Goal: Transaction & Acquisition: Obtain resource

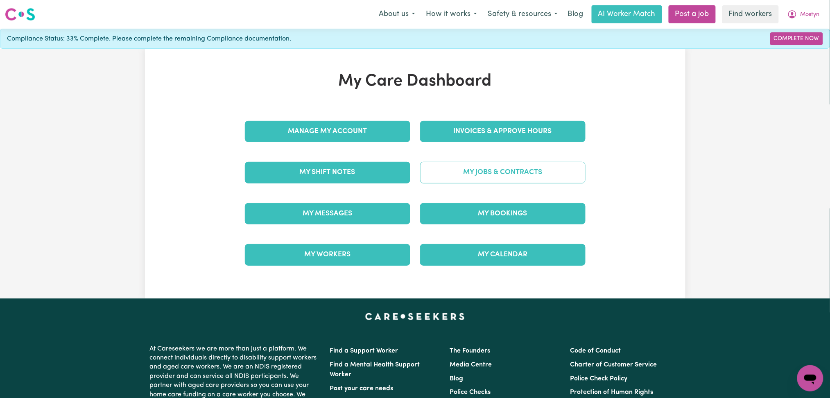
click at [474, 170] on link "My Jobs & Contracts" at bounding box center [502, 172] width 165 height 21
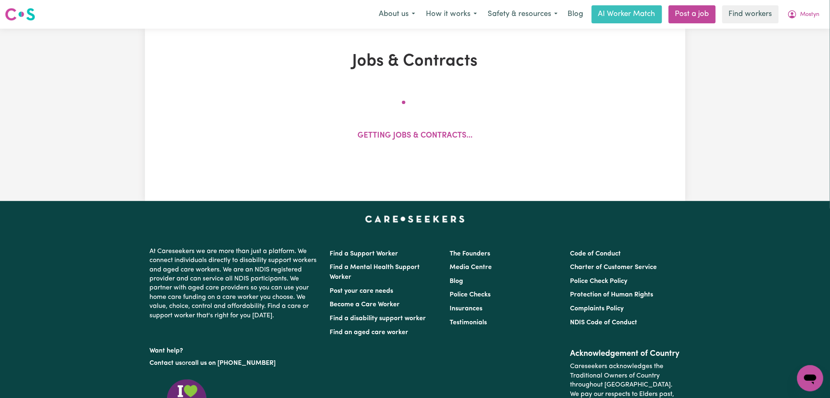
click at [474, 170] on div "Jobs & Contracts Getting jobs & contracts..." at bounding box center [415, 115] width 450 height 127
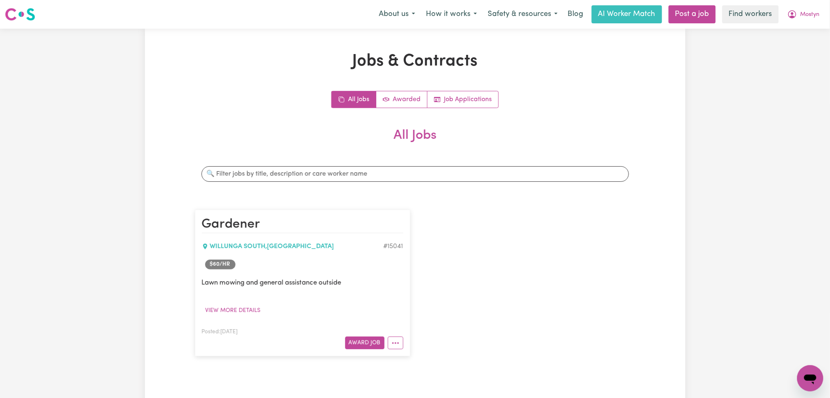
click at [474, 170] on input "Search jobs" at bounding box center [414, 174] width 427 height 16
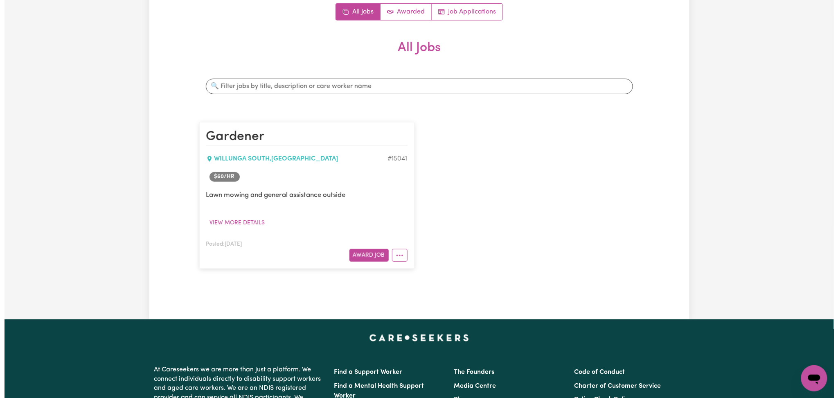
scroll to position [99, 0]
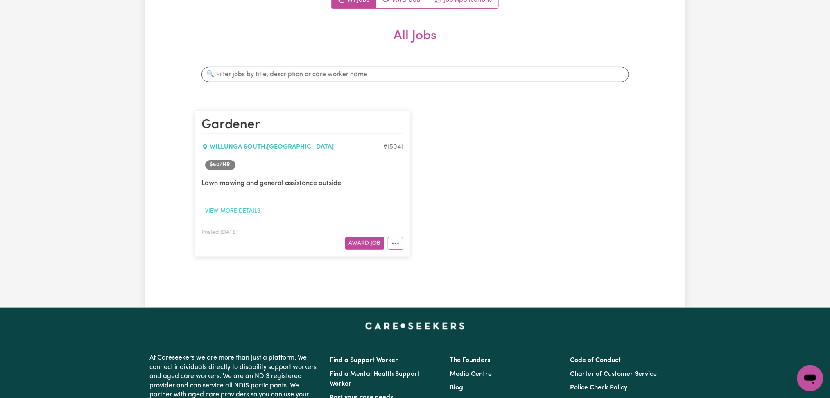
click at [230, 208] on button "View more details" at bounding box center [233, 211] width 63 height 13
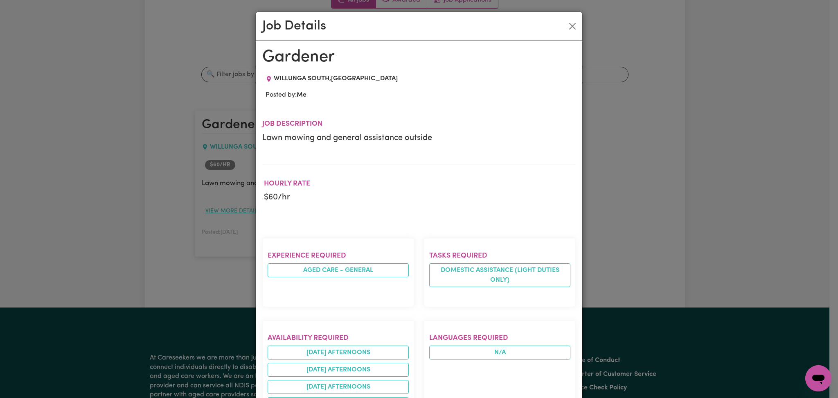
click at [230, 208] on div "Job Details Gardener WILLUNGA SOUTH , South Australia Posted by: Me Job descrip…" at bounding box center [419, 199] width 838 height 398
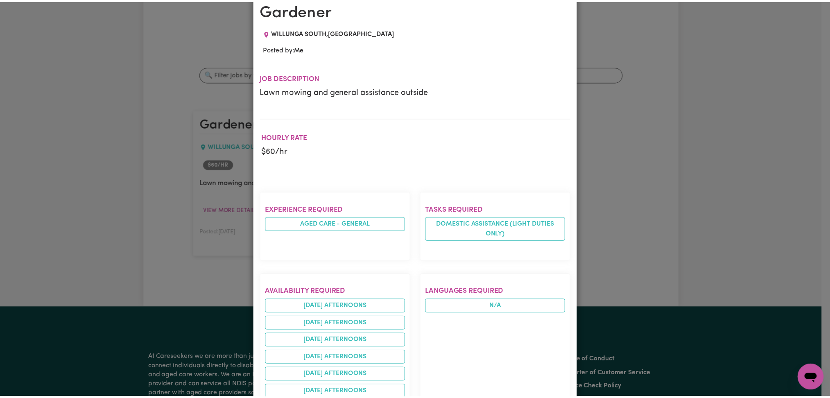
scroll to position [0, 0]
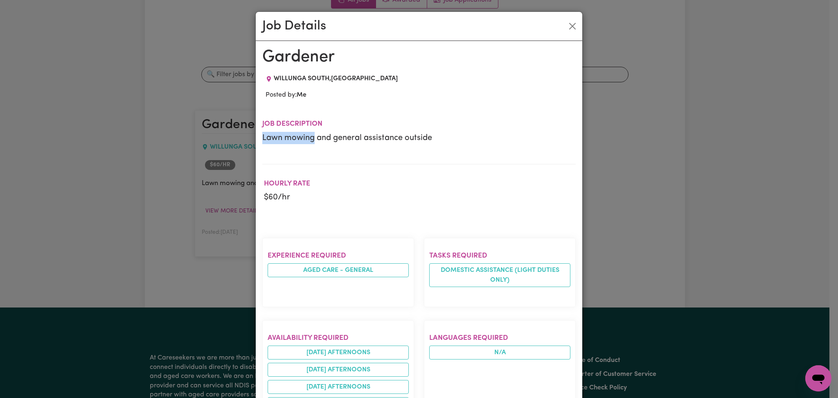
drag, startPoint x: 312, startPoint y: 138, endPoint x: 258, endPoint y: 140, distance: 54.5
click at [262, 140] on p "Lawn mowing and general assistance outside" at bounding box center [419, 138] width 314 height 12
copy p "Lawn mowing"
click at [572, 20] on button "Close" at bounding box center [572, 26] width 13 height 13
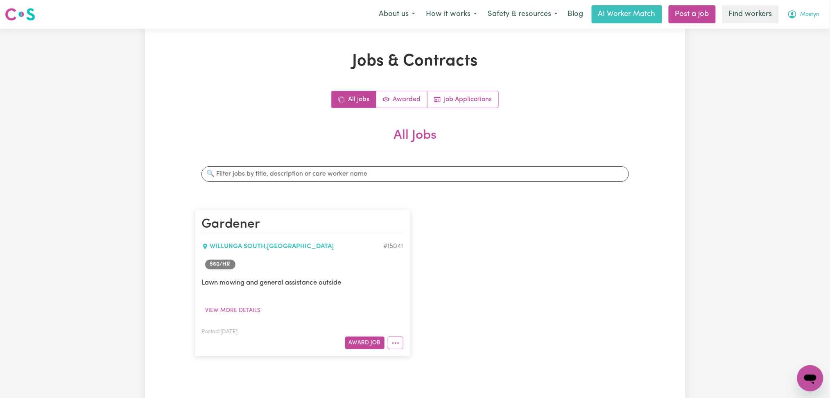
click at [811, 19] on span "Mostyn" at bounding box center [809, 14] width 19 height 9
click at [245, 307] on button "View more details" at bounding box center [233, 310] width 63 height 13
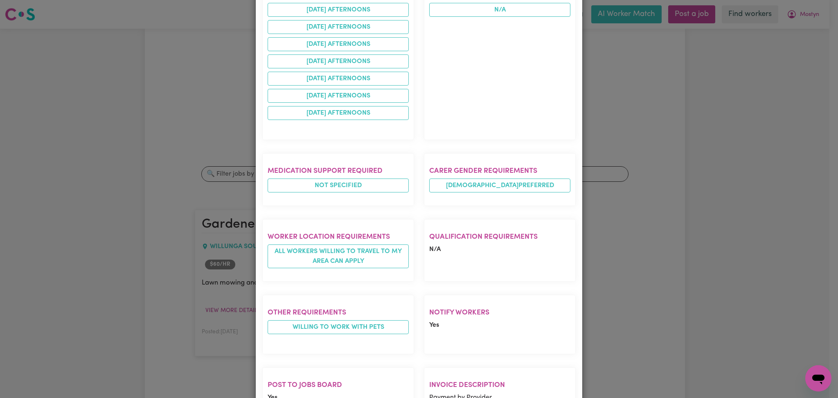
scroll to position [342, 0]
click at [470, 111] on section "Languages required N/A" at bounding box center [500, 59] width 152 height 163
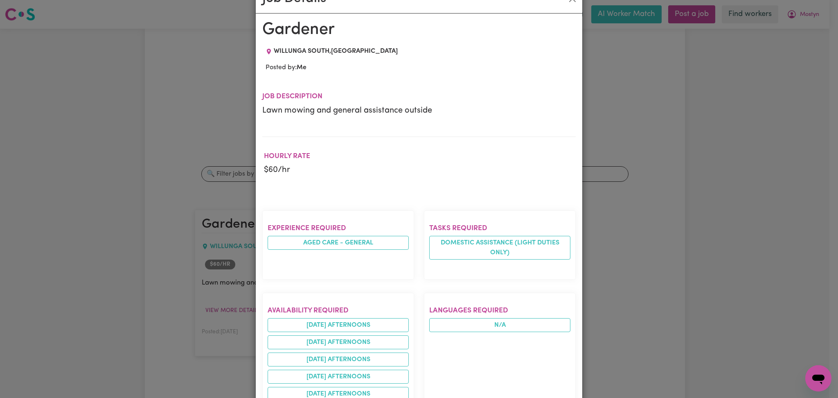
scroll to position [0, 0]
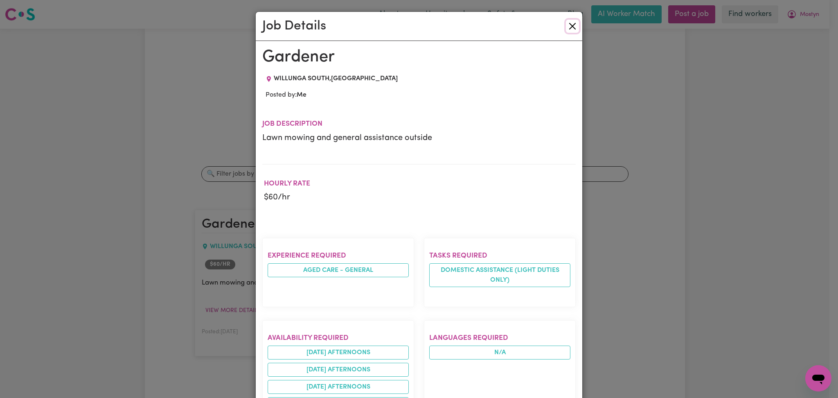
click at [568, 22] on button "Close" at bounding box center [572, 26] width 13 height 13
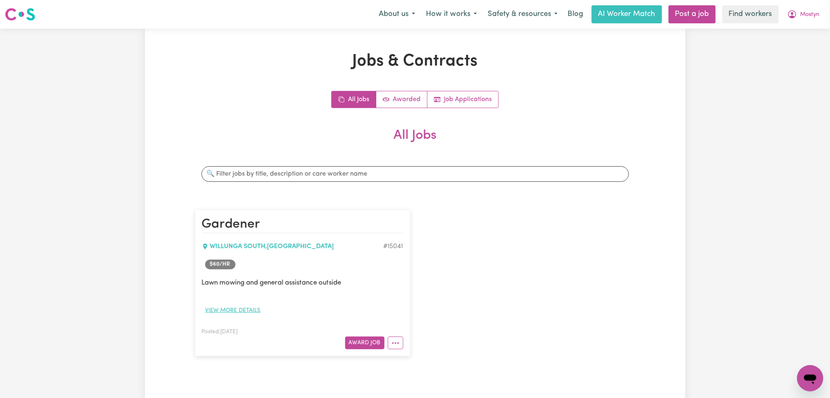
click at [243, 310] on button "View more details" at bounding box center [233, 310] width 63 height 13
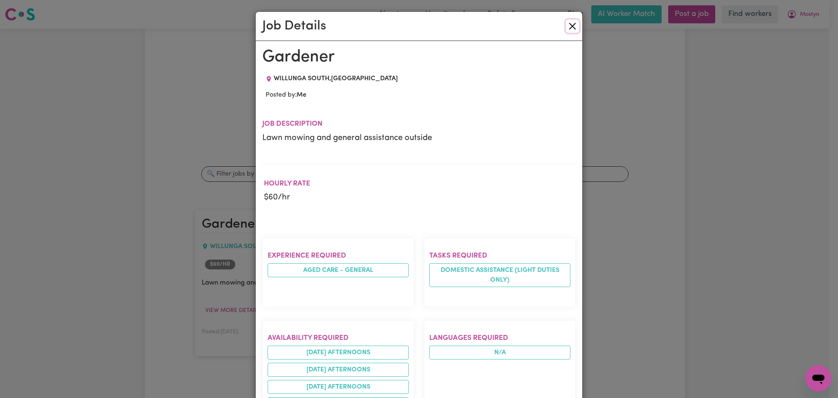
click at [572, 23] on button "Close" at bounding box center [572, 26] width 13 height 13
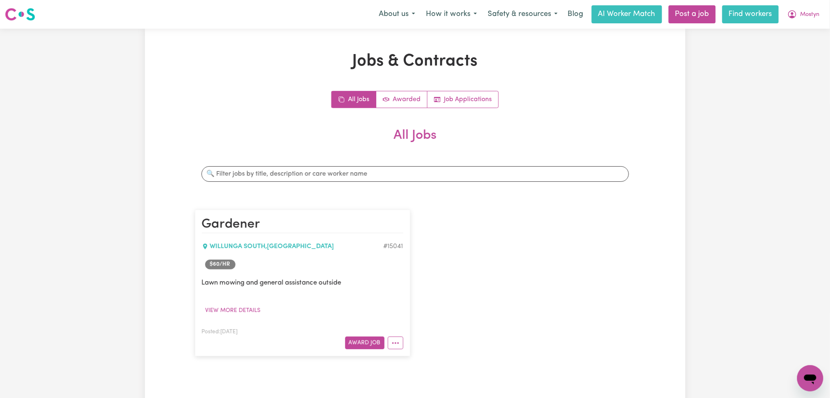
click at [734, 17] on link "Find workers" at bounding box center [750, 14] width 56 height 18
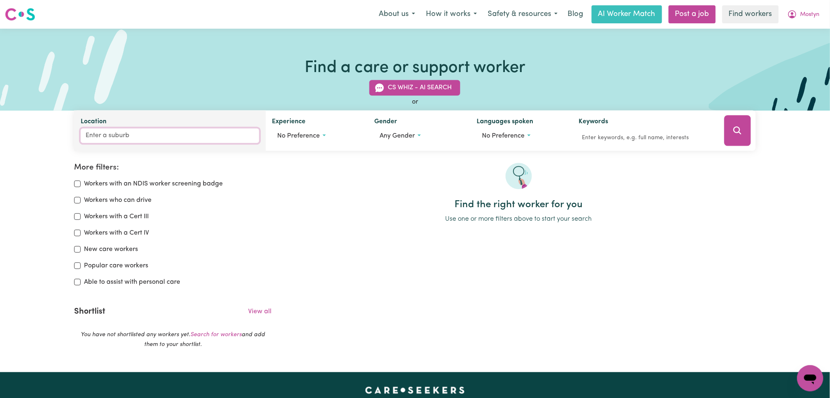
click at [167, 138] on input "Location" at bounding box center [170, 136] width 179 height 15
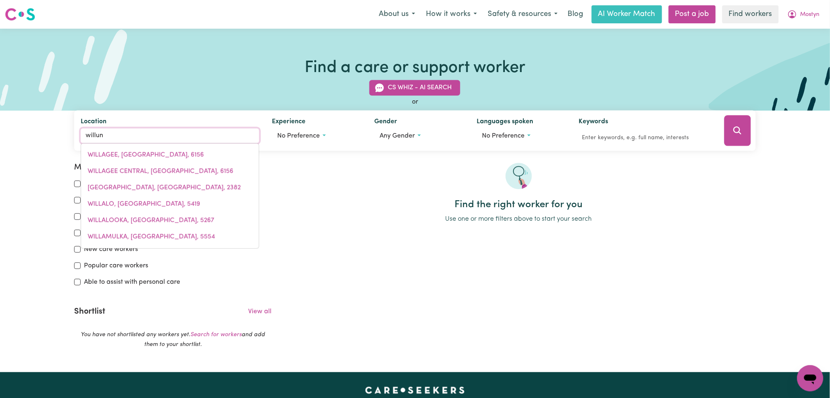
type input "willung"
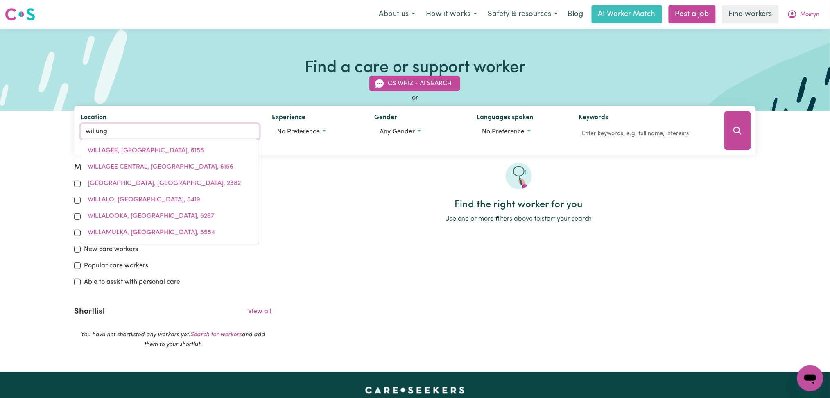
type input "willung, Victoria, 3847"
type input "willunga"
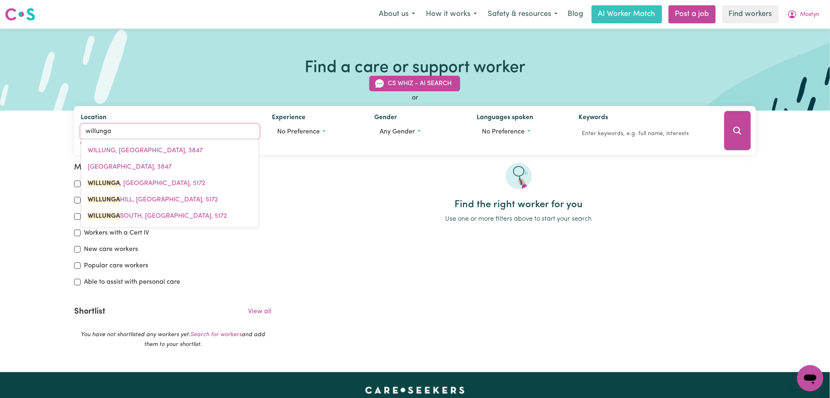
type input "willunga, South Australia, 5172"
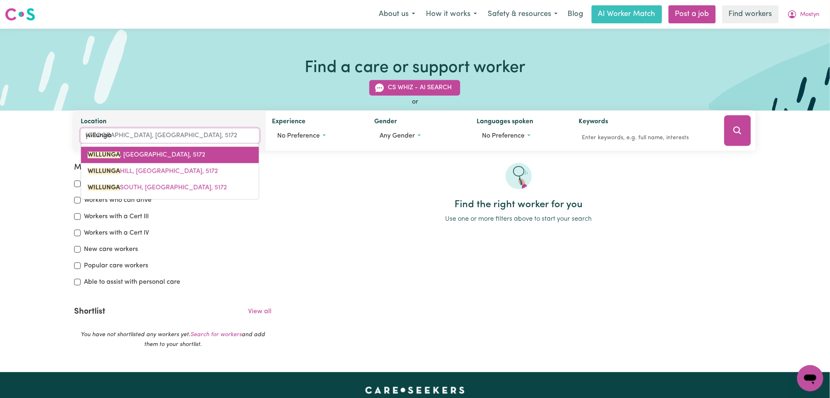
click at [155, 150] on link "WILLUNGA , South Australia, 5172" at bounding box center [170, 155] width 178 height 16
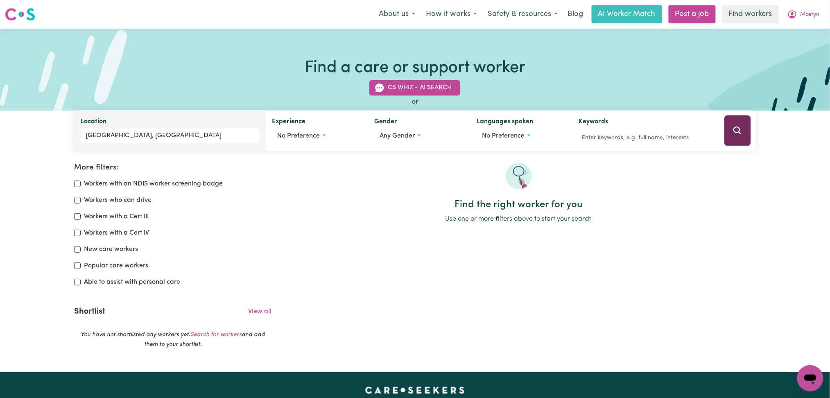
click at [746, 135] on button "Search" at bounding box center [737, 130] width 27 height 31
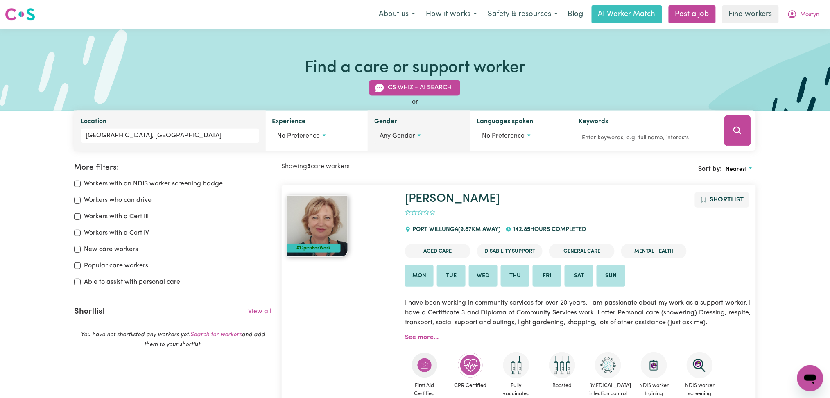
click at [395, 133] on span "Any gender" at bounding box center [397, 136] width 35 height 7
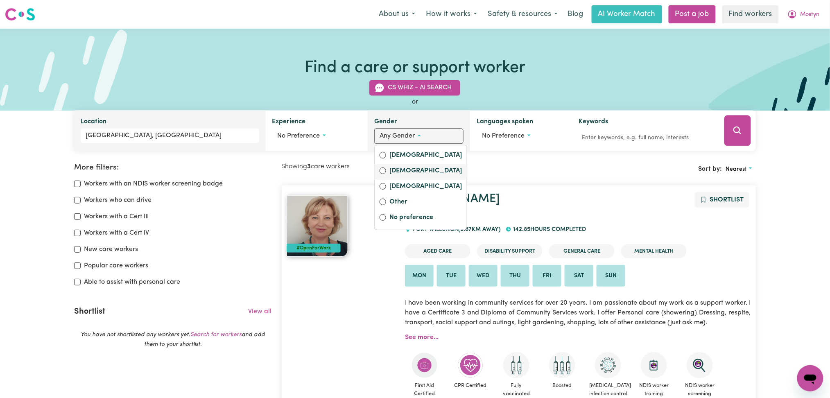
click at [395, 173] on label "Male" at bounding box center [425, 171] width 72 height 11
click at [386, 173] on input "Male" at bounding box center [383, 170] width 7 height 7
radio input "true"
click at [731, 129] on button "Search" at bounding box center [737, 130] width 27 height 31
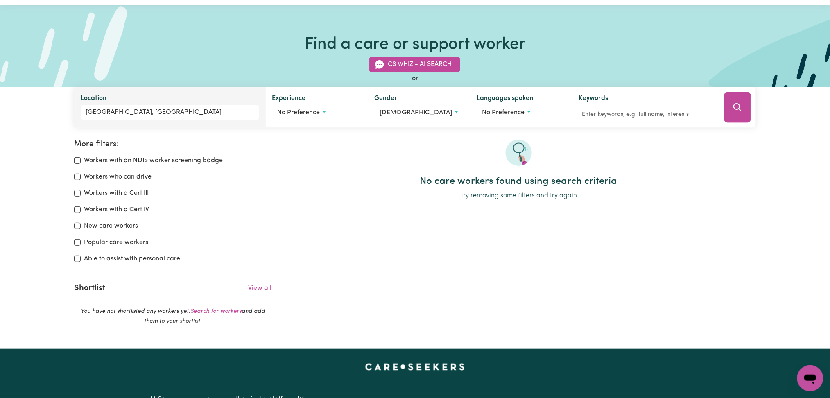
scroll to position [21, 0]
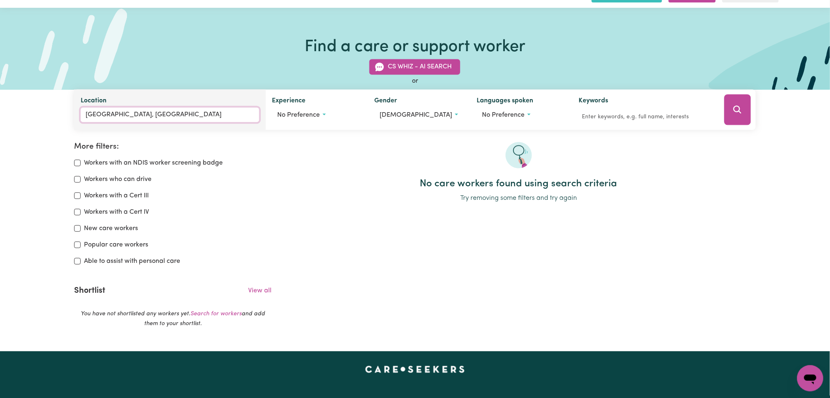
type input "WILLUNGA, South Australia, 5172"
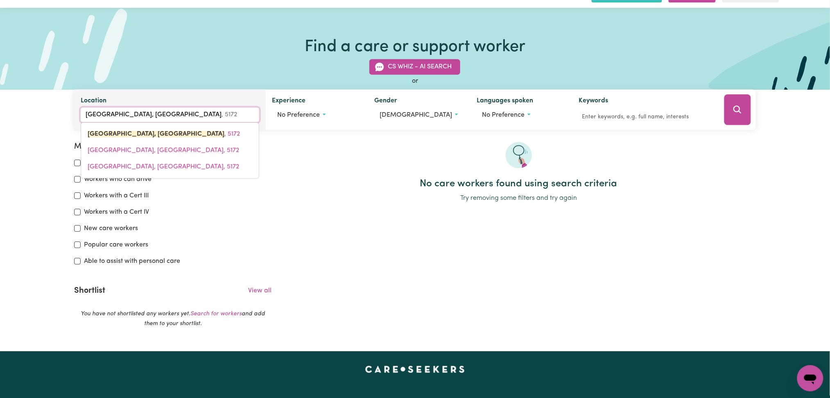
click at [168, 119] on input "WILLUNGA, South Australia" at bounding box center [170, 115] width 179 height 15
click at [186, 156] on link "WILLUNGA HILL, South Australia, 5172" at bounding box center [170, 150] width 178 height 16
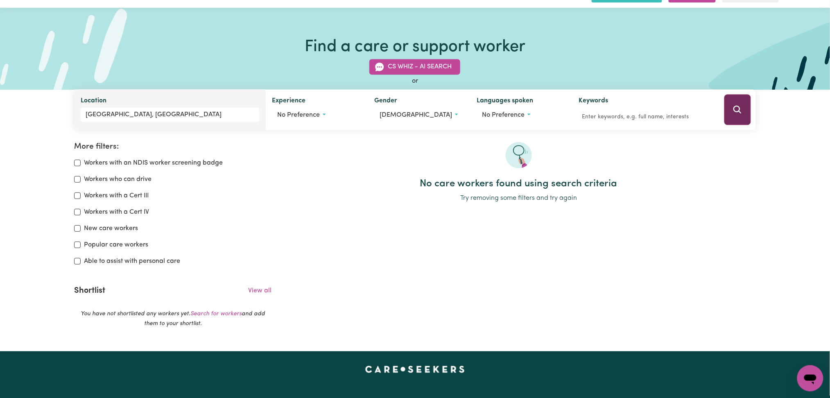
click at [724, 118] on button "Search" at bounding box center [737, 110] width 27 height 31
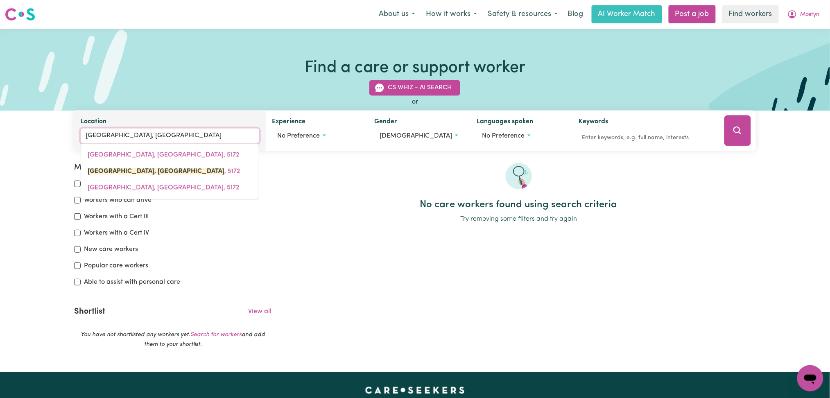
click at [233, 138] on input "WILLUNGA HILL, South Australia" at bounding box center [170, 136] width 179 height 15
click at [209, 190] on span "WILLUNGA SOUTH, South Australia, 5172" at bounding box center [163, 188] width 151 height 7
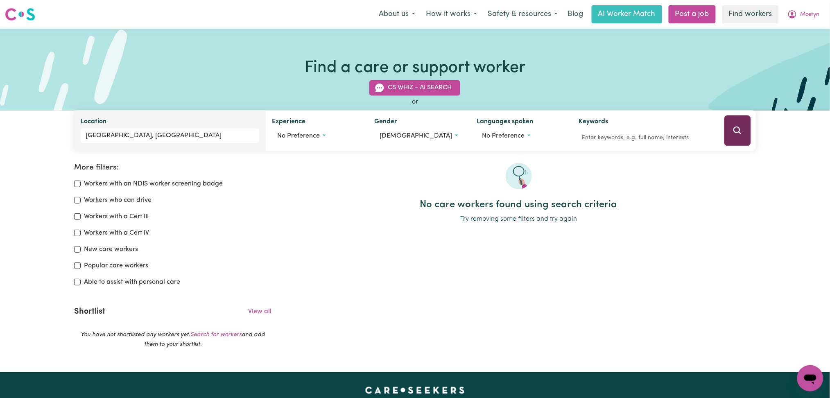
click at [739, 126] on button "Search" at bounding box center [737, 130] width 27 height 31
click at [401, 139] on button "male" at bounding box center [418, 137] width 89 height 16
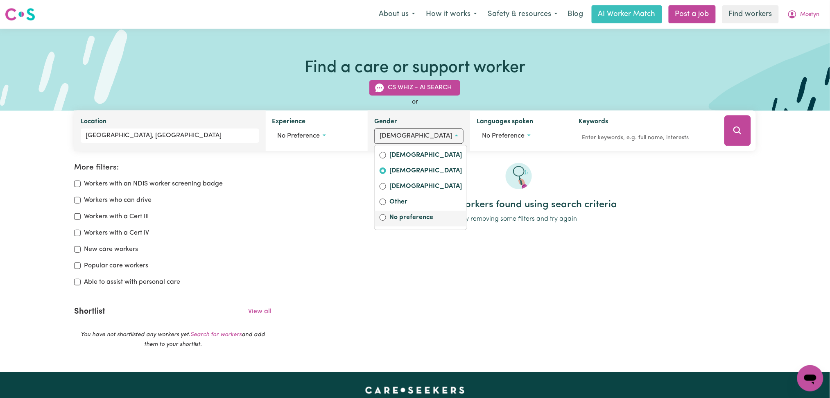
click at [407, 216] on label "No preference" at bounding box center [425, 217] width 72 height 11
click at [386, 216] on input "No preference" at bounding box center [383, 217] width 7 height 7
radio input "false"
click at [727, 129] on button "Search" at bounding box center [737, 130] width 27 height 31
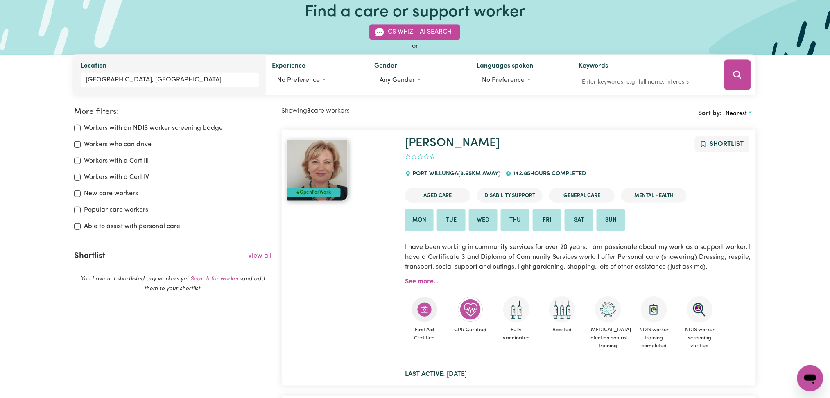
scroll to position [56, 0]
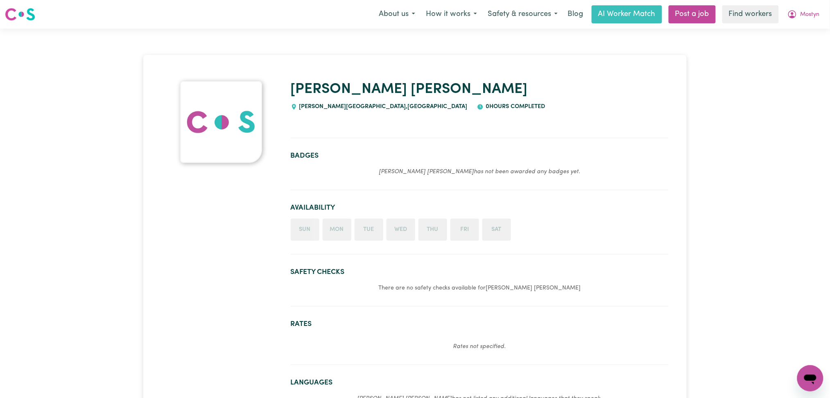
click at [615, 138] on section at bounding box center [480, 131] width 378 height 14
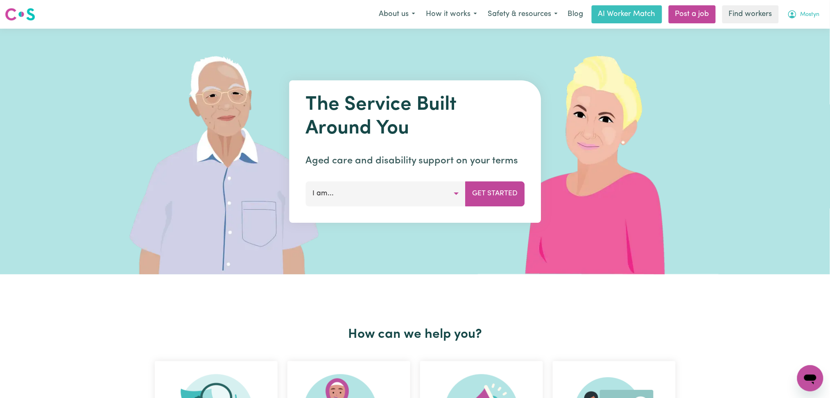
click at [792, 15] on icon "My Account" at bounding box center [792, 13] width 2 height 3
click at [787, 46] on link "Logout" at bounding box center [792, 47] width 65 height 16
click at [804, 14] on link "Login" at bounding box center [811, 14] width 28 height 18
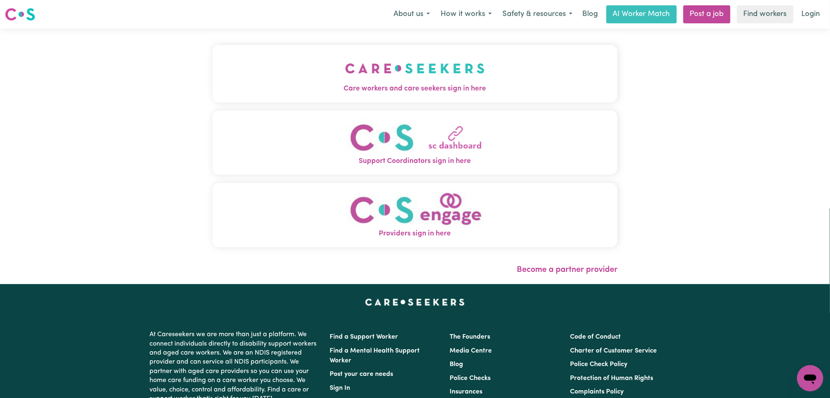
click at [395, 77] on img "Care workers and care seekers sign in here" at bounding box center [415, 68] width 140 height 30
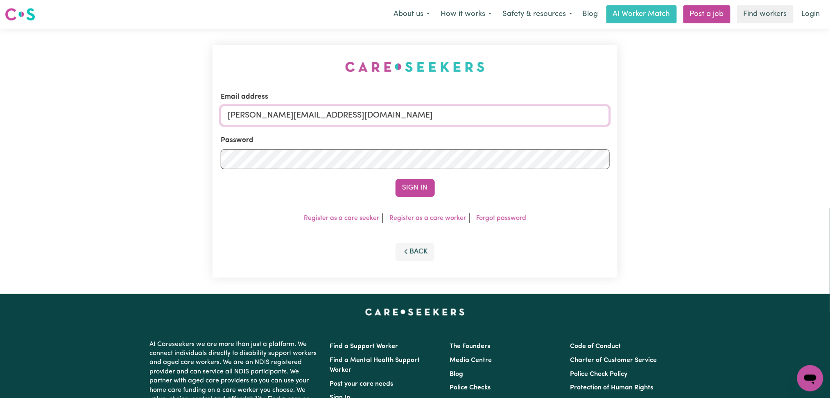
click at [323, 120] on input "toni@careseekers.com.au" at bounding box center [415, 116] width 389 height 20
drag, startPoint x: 271, startPoint y: 114, endPoint x: 447, endPoint y: 138, distance: 178.0
click at [447, 138] on form "Email address Superuser~jakedworkin@hotmail.com Password Sign In" at bounding box center [415, 144] width 389 height 105
type input "Superuser~roxydogde@gmail.com"
click at [420, 187] on button "Sign In" at bounding box center [414, 188] width 39 height 18
